Goal: Download file/media

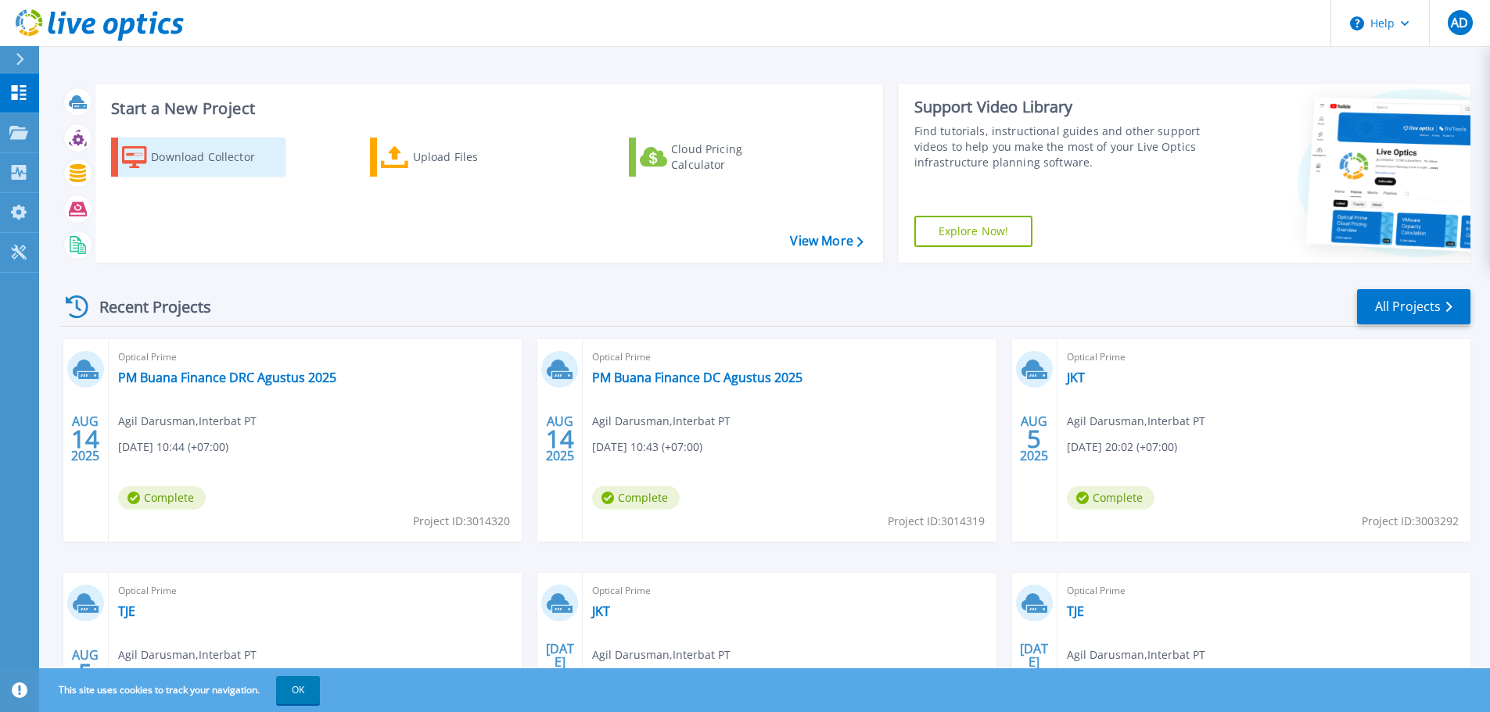
click at [203, 143] on div "Download Collector" at bounding box center [213, 157] width 125 height 31
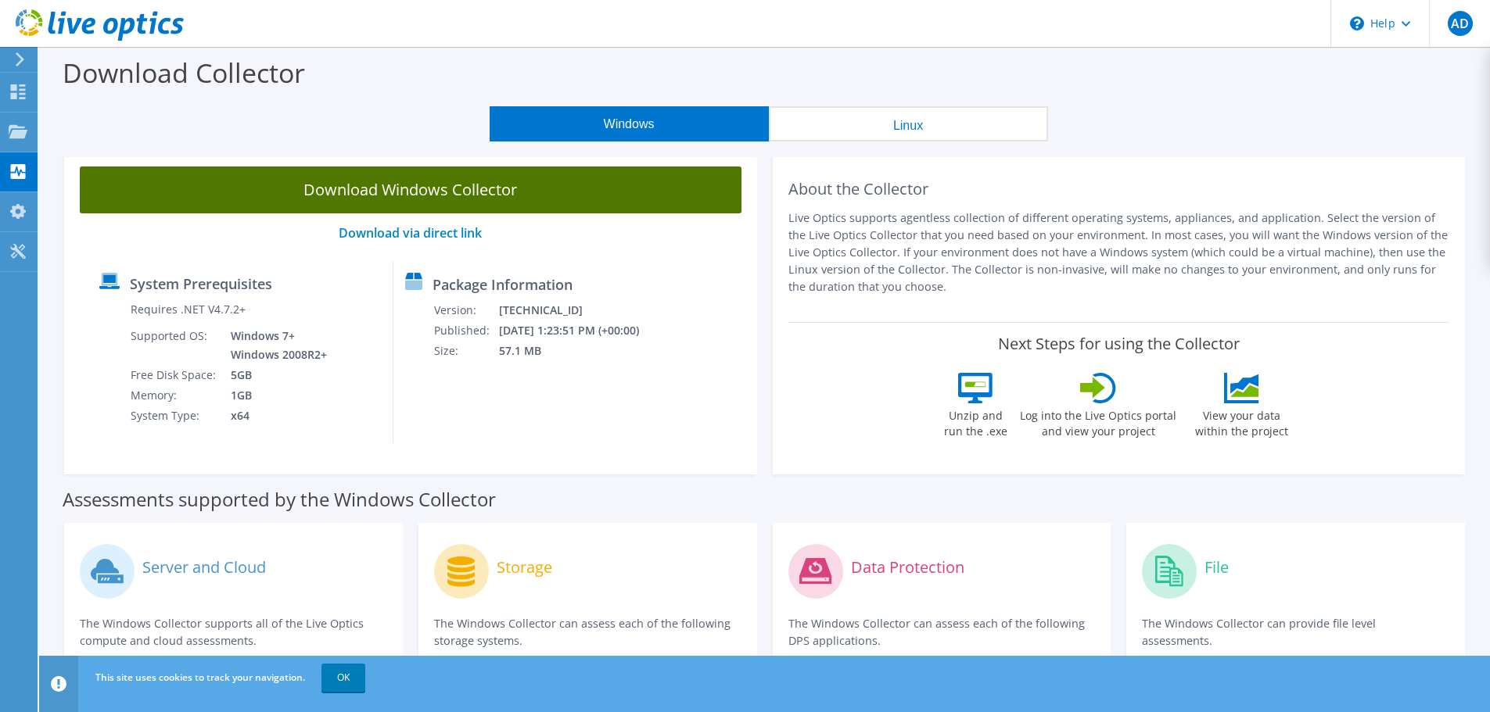
click at [472, 185] on link "Download Windows Collector" at bounding box center [411, 190] width 662 height 47
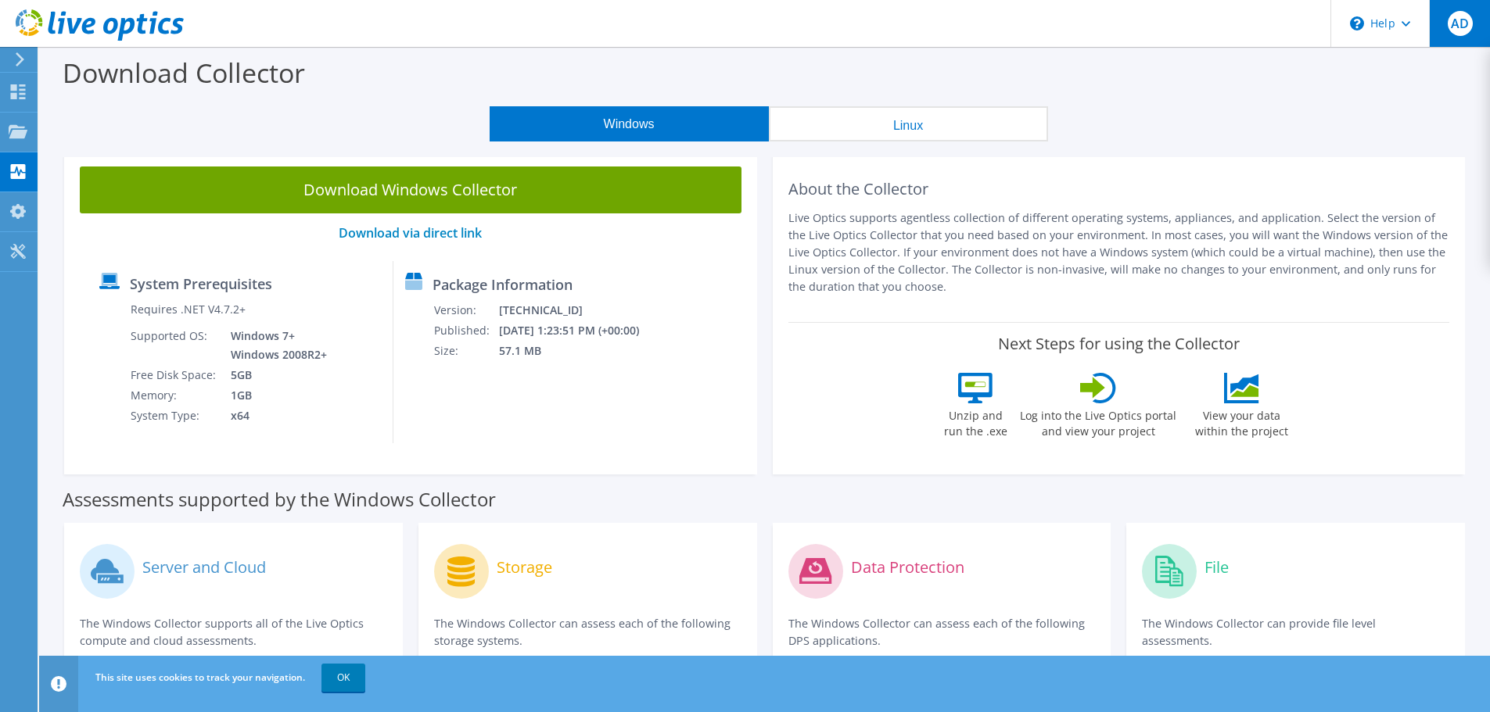
click at [1464, 27] on span "AD" at bounding box center [1460, 23] width 25 height 25
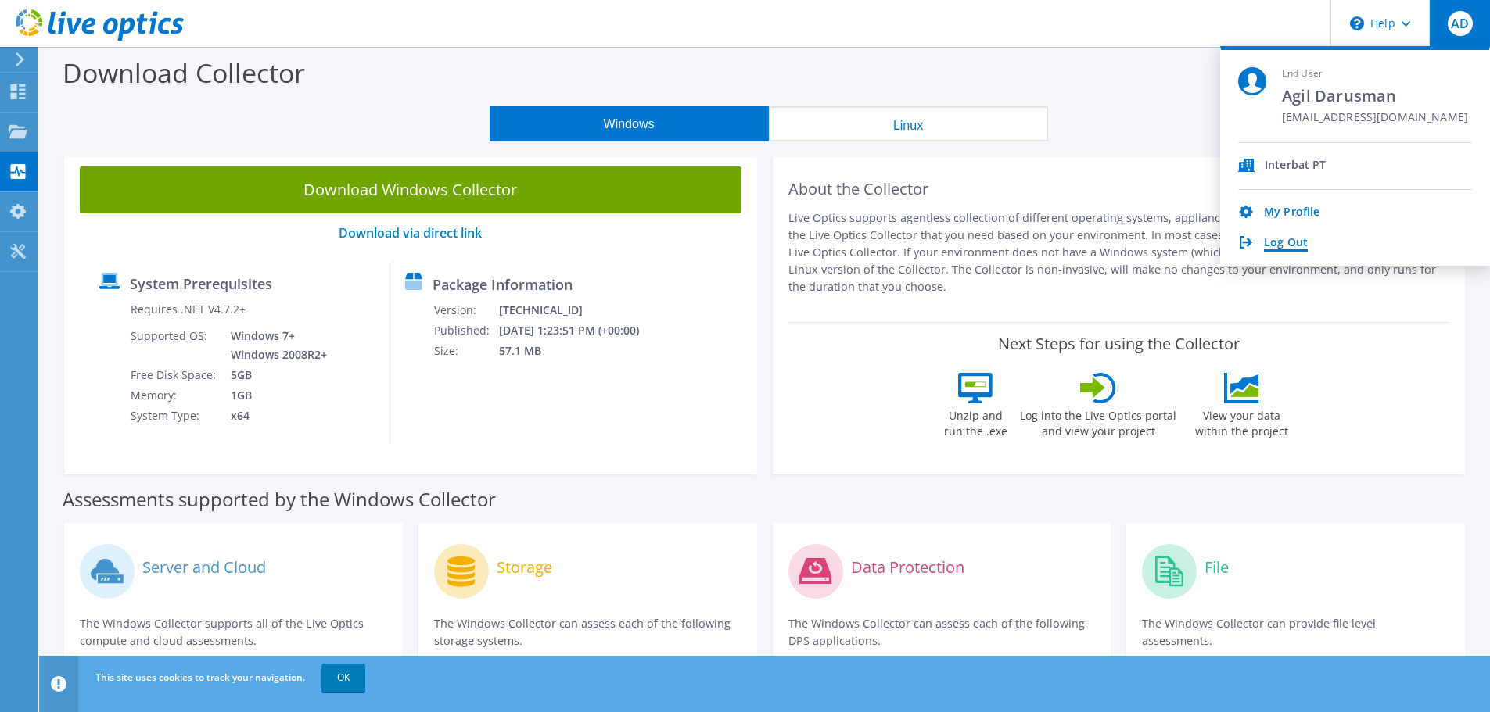
click at [1286, 236] on link "Log Out" at bounding box center [1286, 243] width 44 height 15
